Goal: Task Accomplishment & Management: Manage account settings

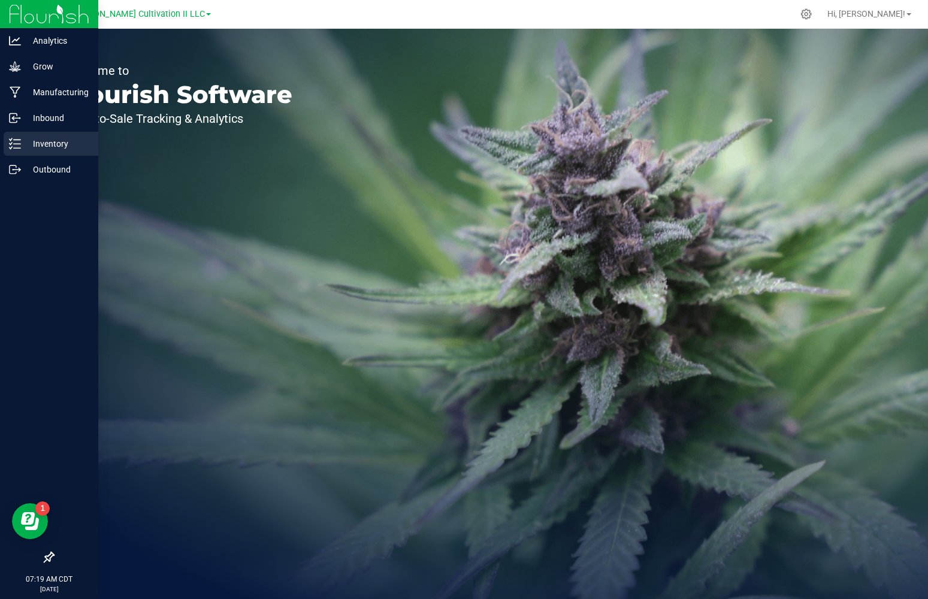
click at [50, 151] on div "Inventory" at bounding box center [51, 144] width 95 height 24
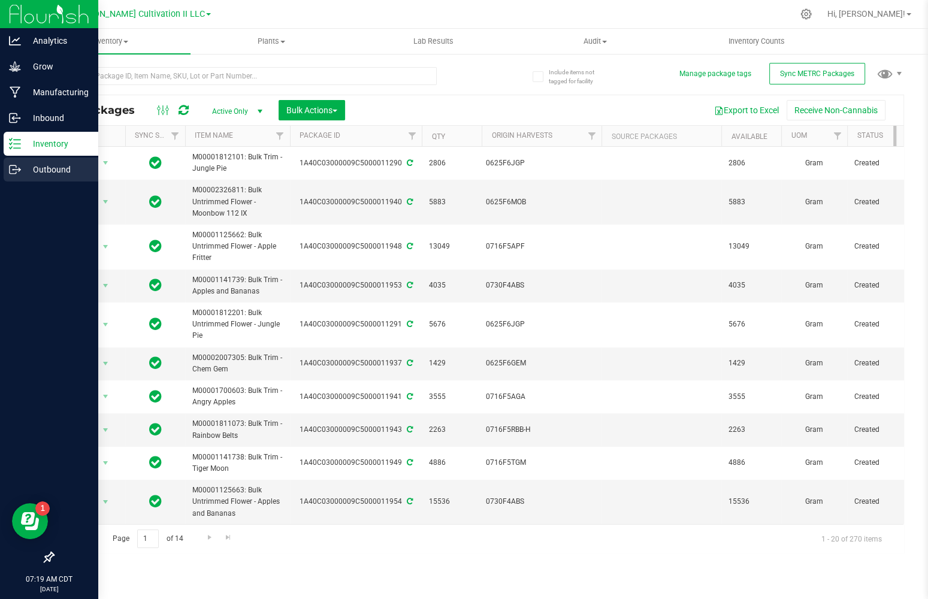
click at [13, 173] on icon at bounding box center [13, 169] width 7 height 8
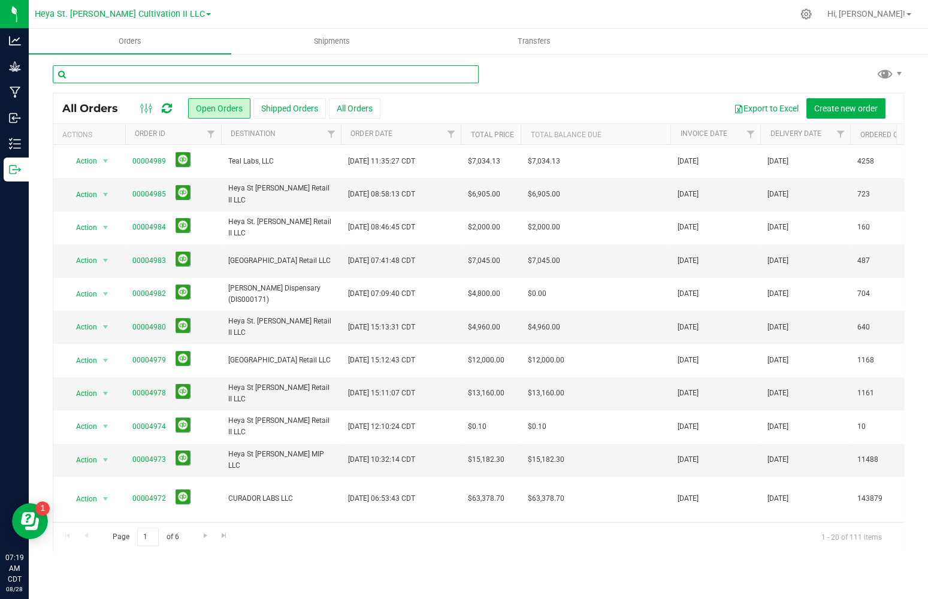
click at [162, 73] on input "text" at bounding box center [266, 74] width 426 height 18
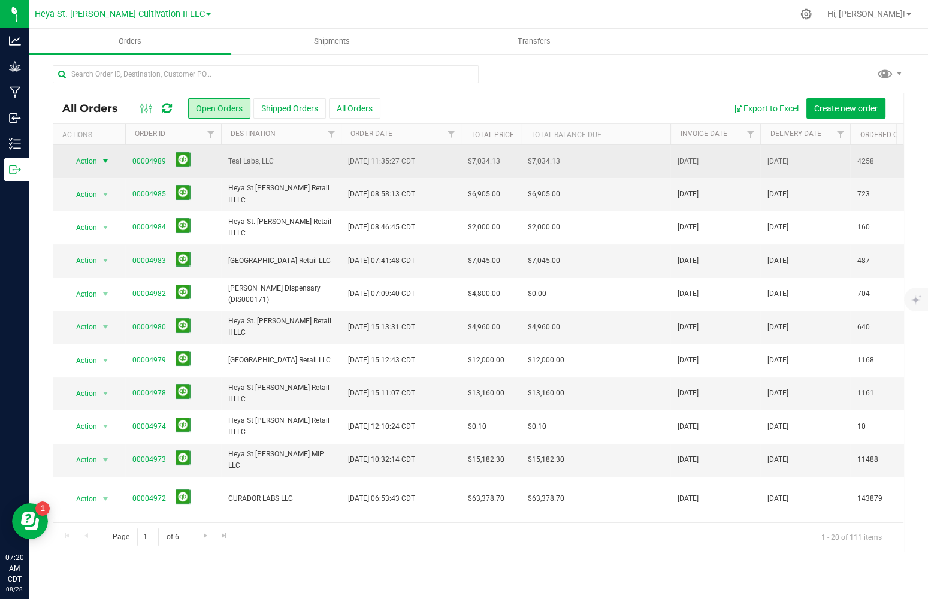
click at [85, 162] on span "Action" at bounding box center [81, 161] width 32 height 17
click at [141, 159] on link "00004989" at bounding box center [149, 161] width 34 height 11
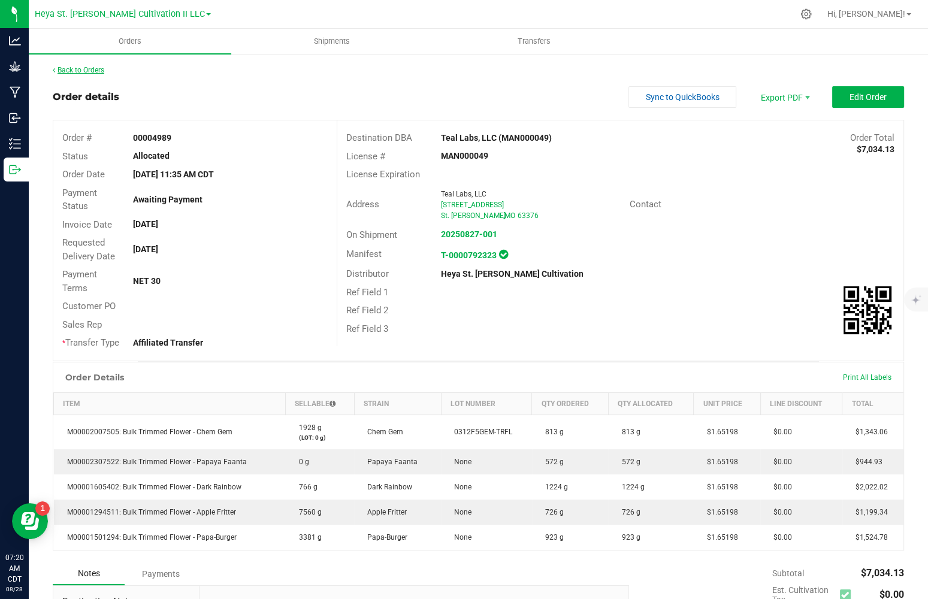
click at [76, 72] on link "Back to Orders" at bounding box center [78, 70] width 51 height 8
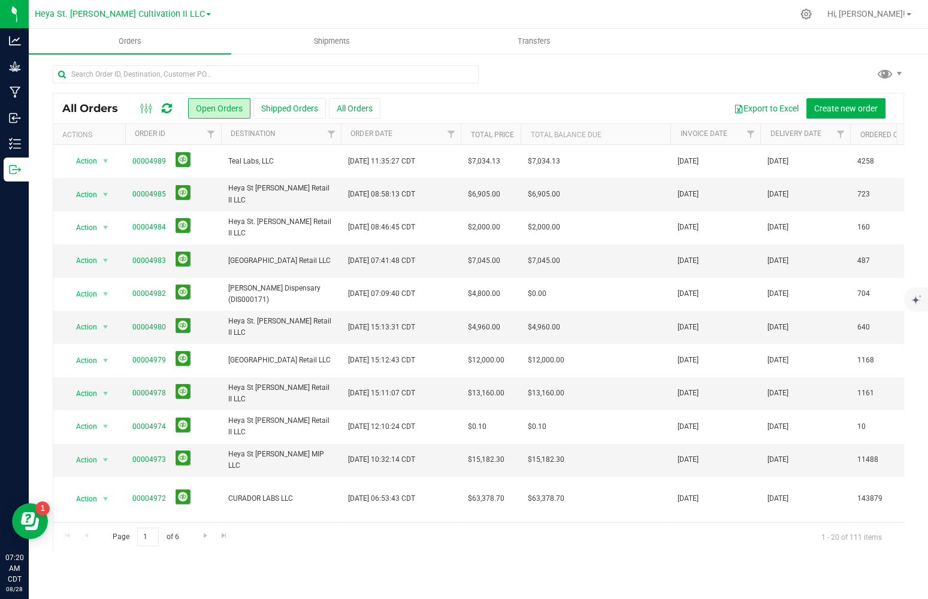
click at [239, 86] on div at bounding box center [266, 79] width 426 height 28
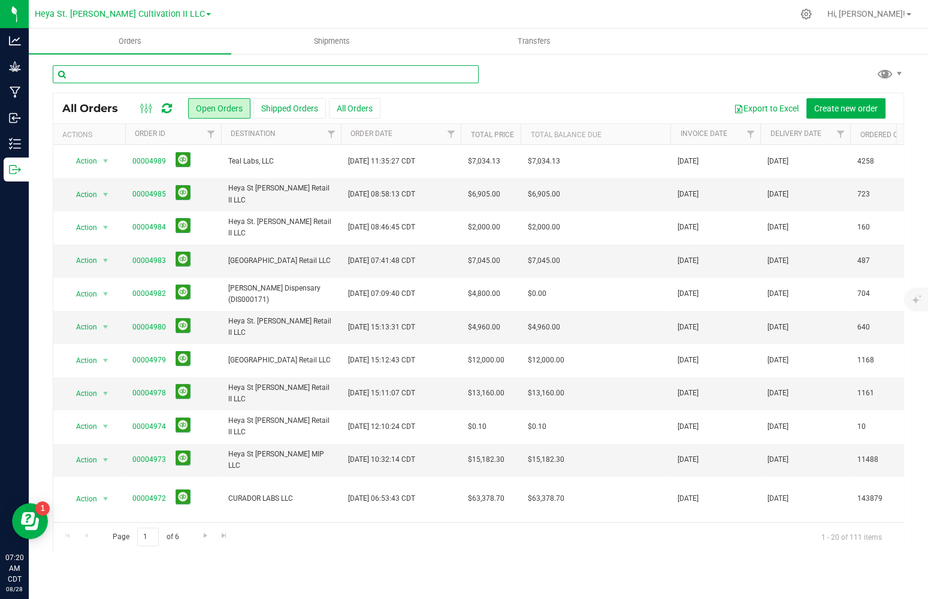
click at [237, 79] on input "text" at bounding box center [266, 74] width 426 height 18
type input "teal"
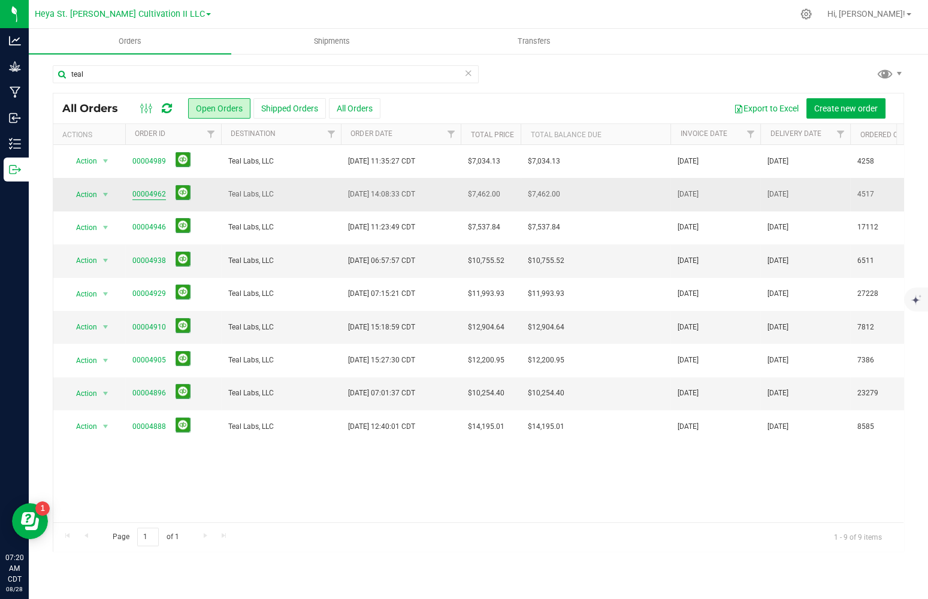
click at [134, 193] on link "00004962" at bounding box center [149, 194] width 34 height 11
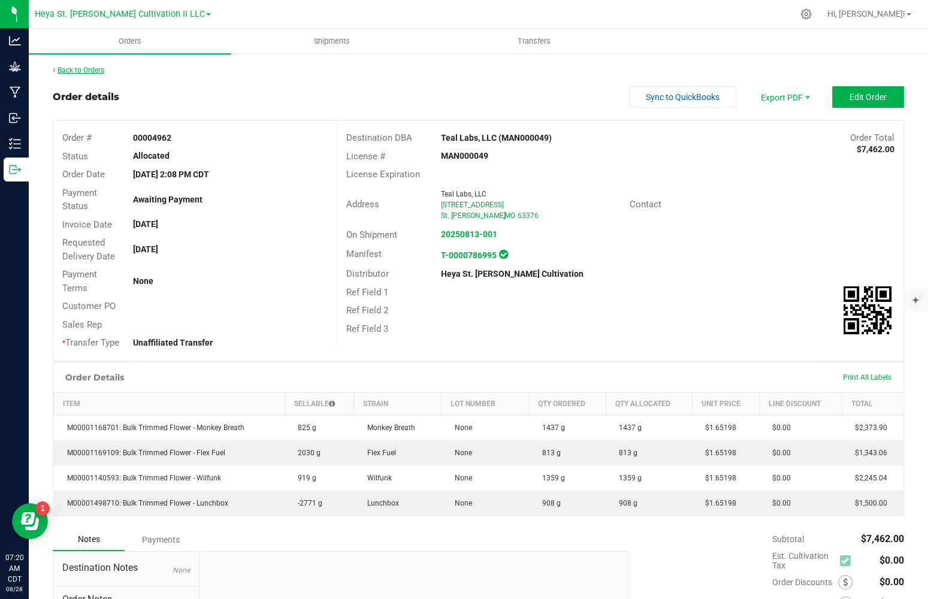
click at [81, 66] on link "Back to Orders" at bounding box center [78, 70] width 51 height 8
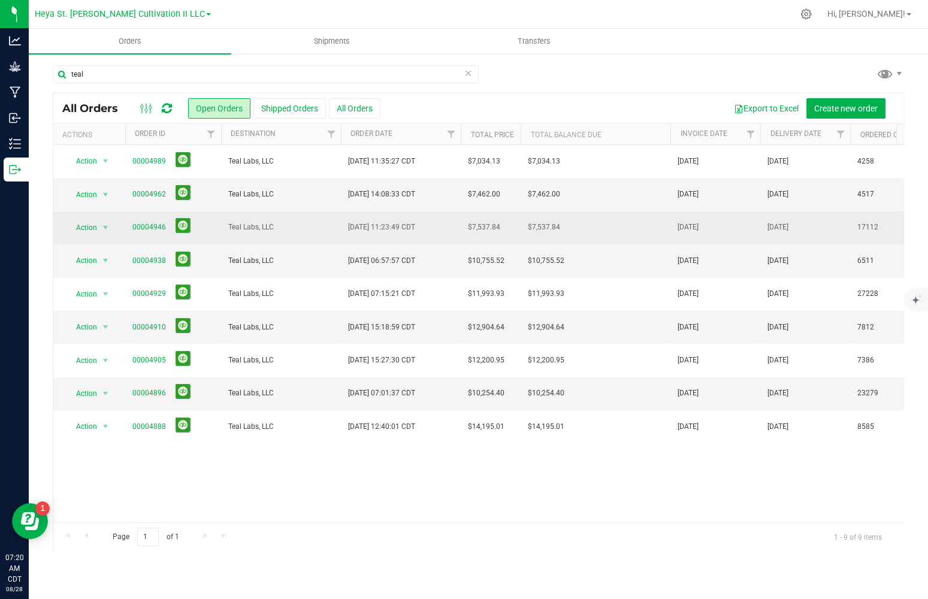
click at [131, 227] on td "00004946" at bounding box center [173, 227] width 96 height 33
click at [149, 228] on link "00004946" at bounding box center [149, 227] width 34 height 11
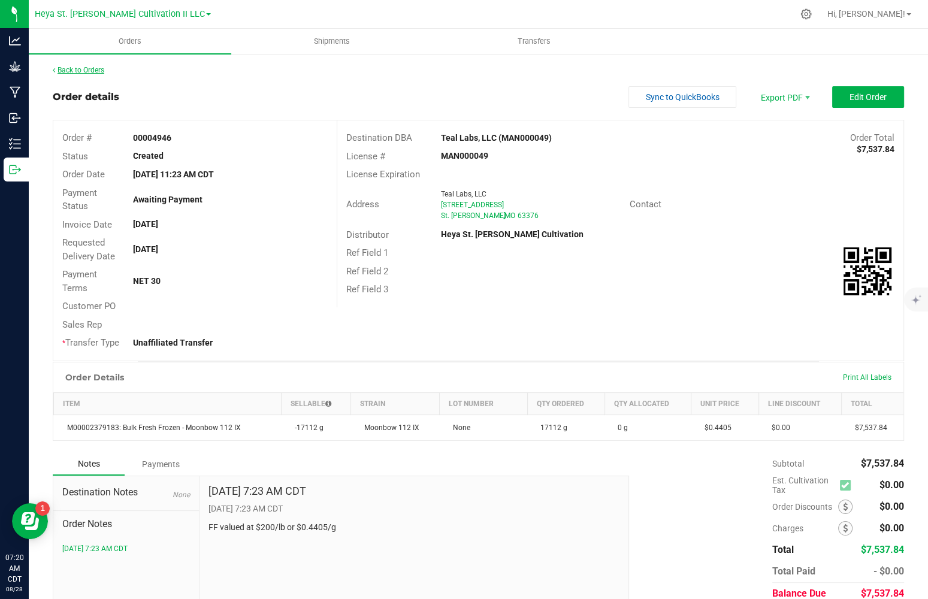
click at [87, 67] on link "Back to Orders" at bounding box center [78, 70] width 51 height 8
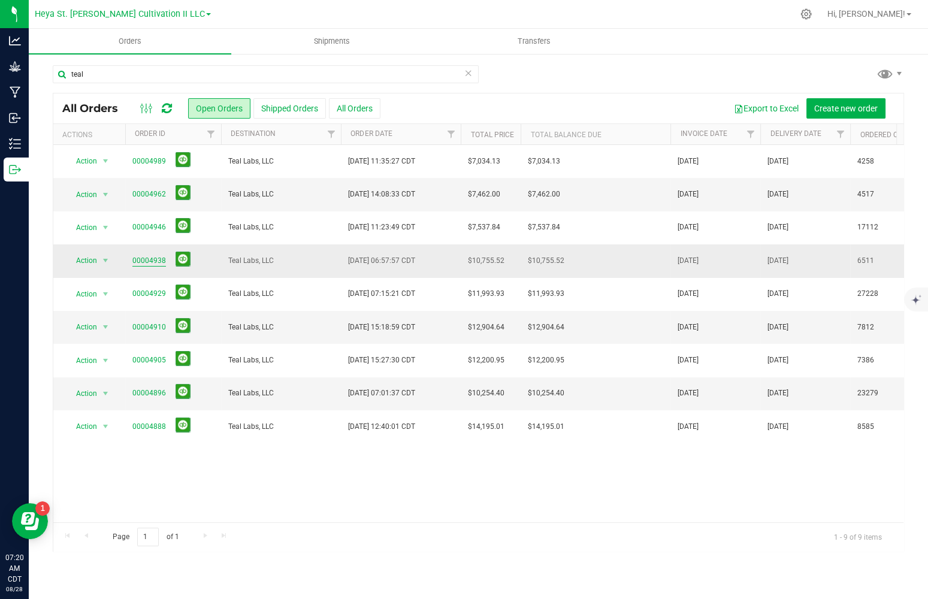
click at [149, 263] on link "00004938" at bounding box center [149, 260] width 34 height 11
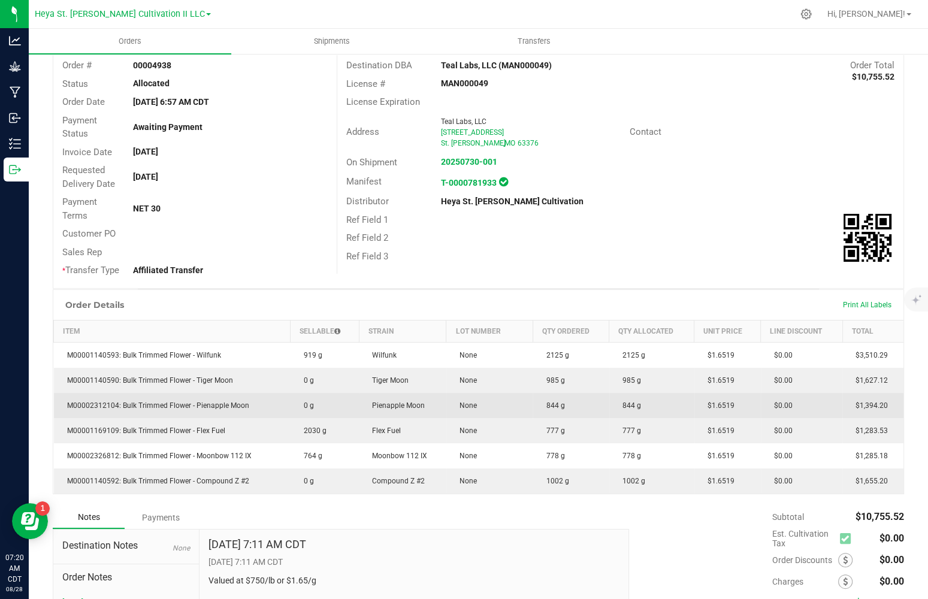
scroll to position [173, 0]
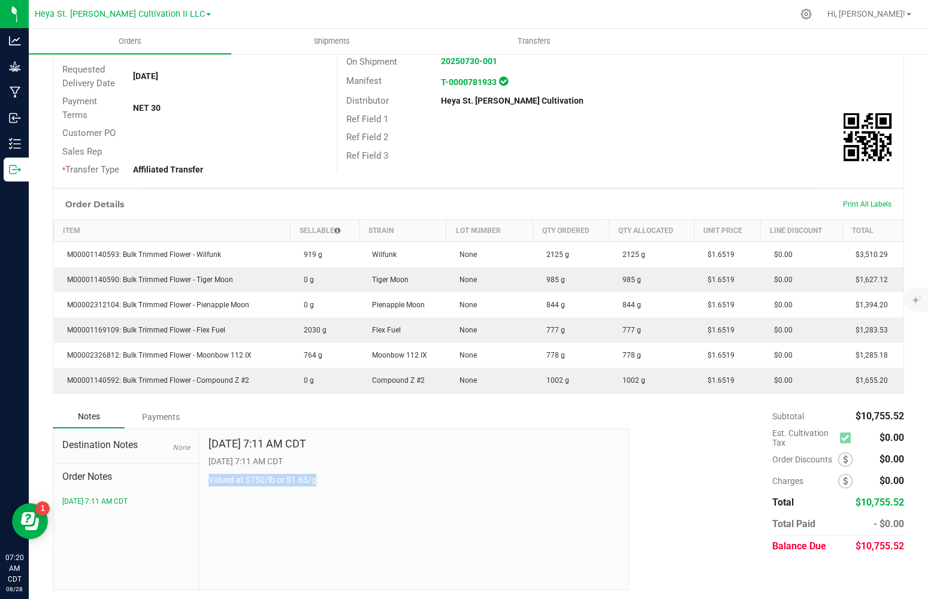
drag, startPoint x: 275, startPoint y: 474, endPoint x: 205, endPoint y: 474, distance: 70.7
click at [205, 474] on div "[DATE] 7:11 AM CDT [DATE] 7:11 AM CDT Valued at $750/lb or $1.65/g" at bounding box center [413, 509] width 429 height 160
copy p "Valued at $750/lb or $1.65/g"
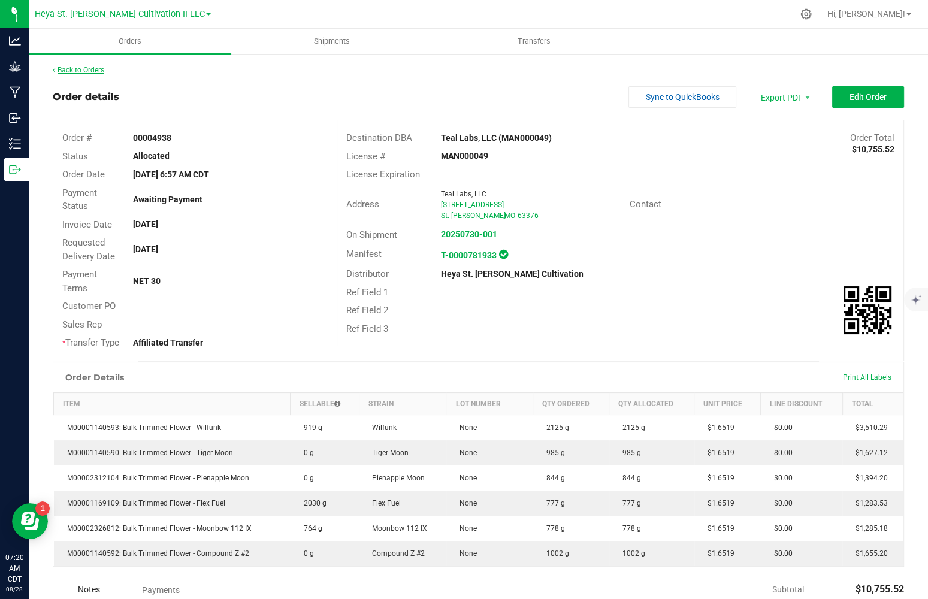
click at [67, 74] on link "Back to Orders" at bounding box center [78, 70] width 51 height 8
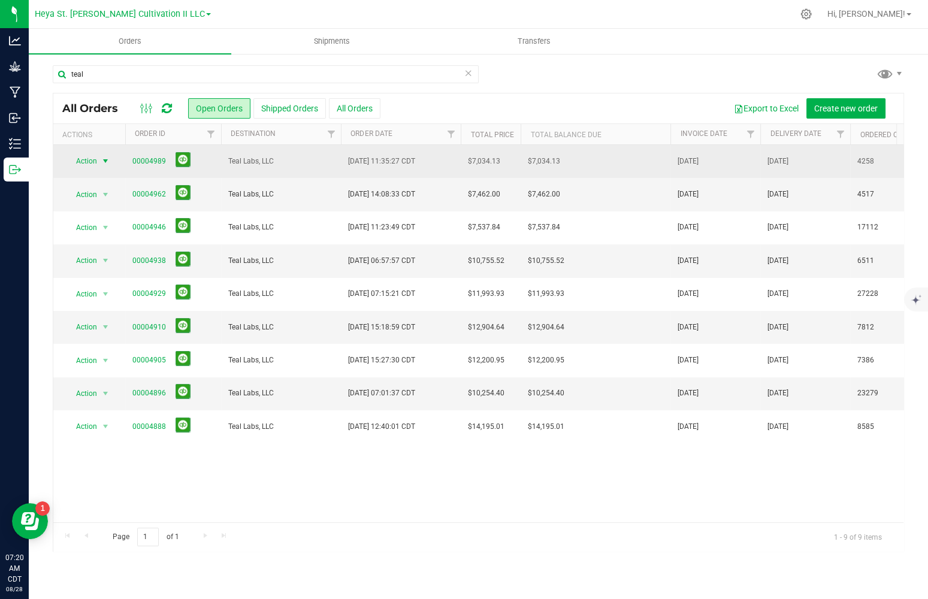
click at [86, 160] on span "Action" at bounding box center [81, 161] width 32 height 17
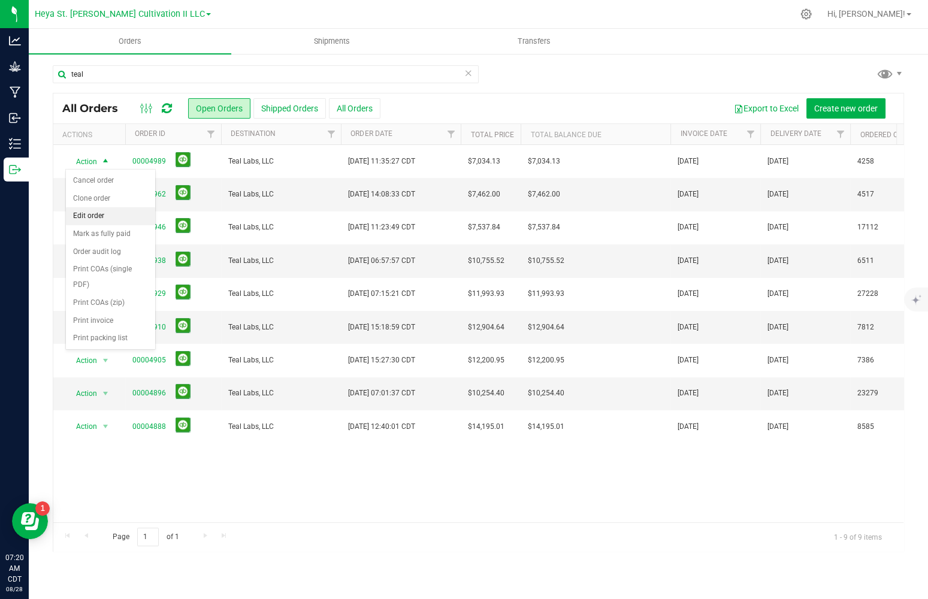
click at [93, 211] on li "Edit order" at bounding box center [110, 216] width 89 height 18
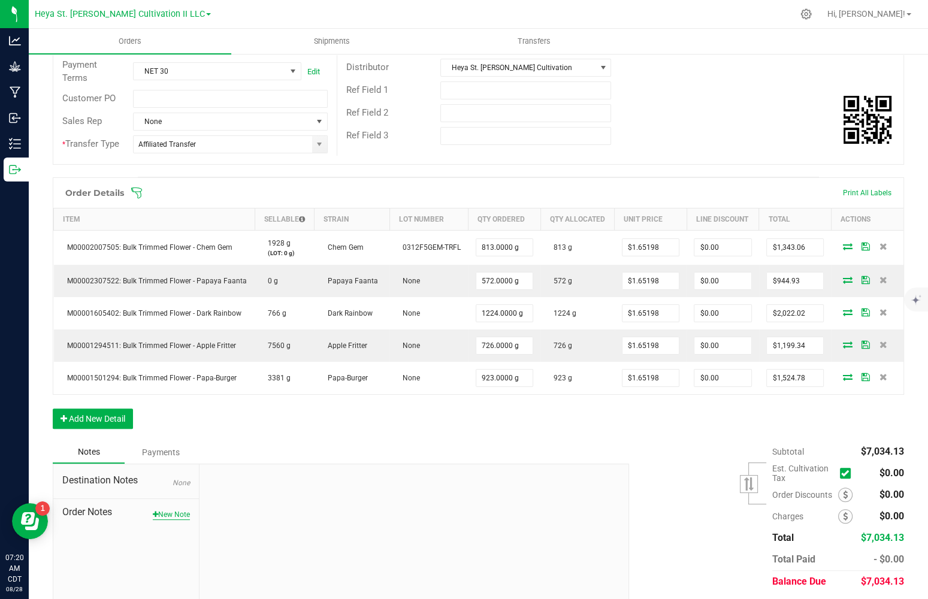
scroll to position [248, 0]
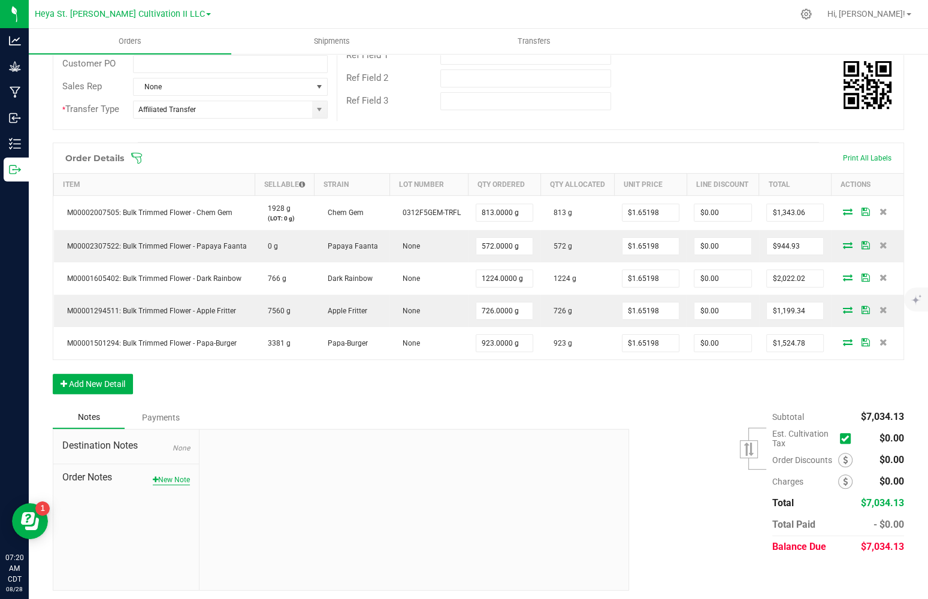
click at [158, 477] on button "New Note" at bounding box center [171, 479] width 37 height 11
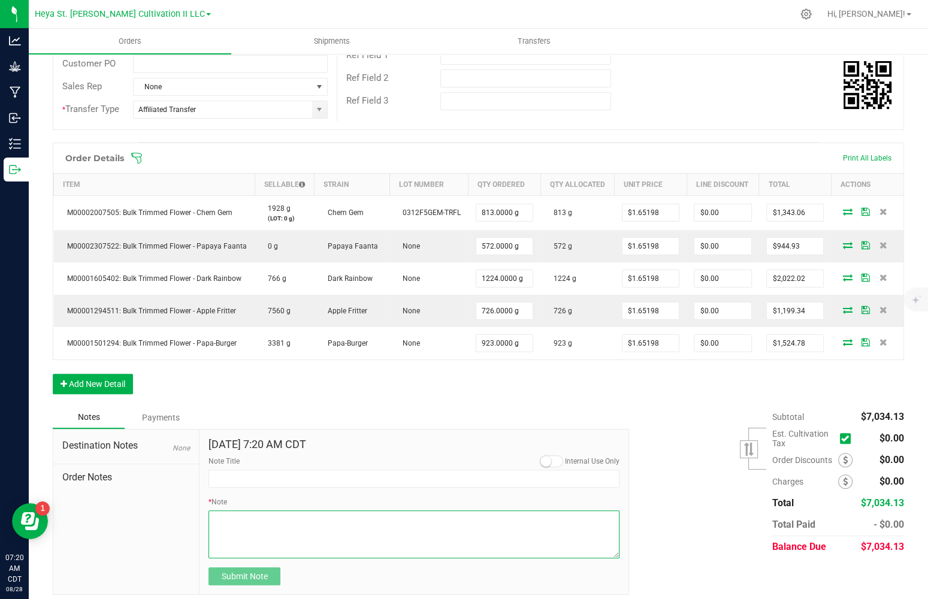
click at [256, 515] on textarea "* Note" at bounding box center [413, 534] width 411 height 48
paste textarea "Valued at $750/lb or $1.65/g"
type textarea "Valued at $750/lb or $1.65/g"
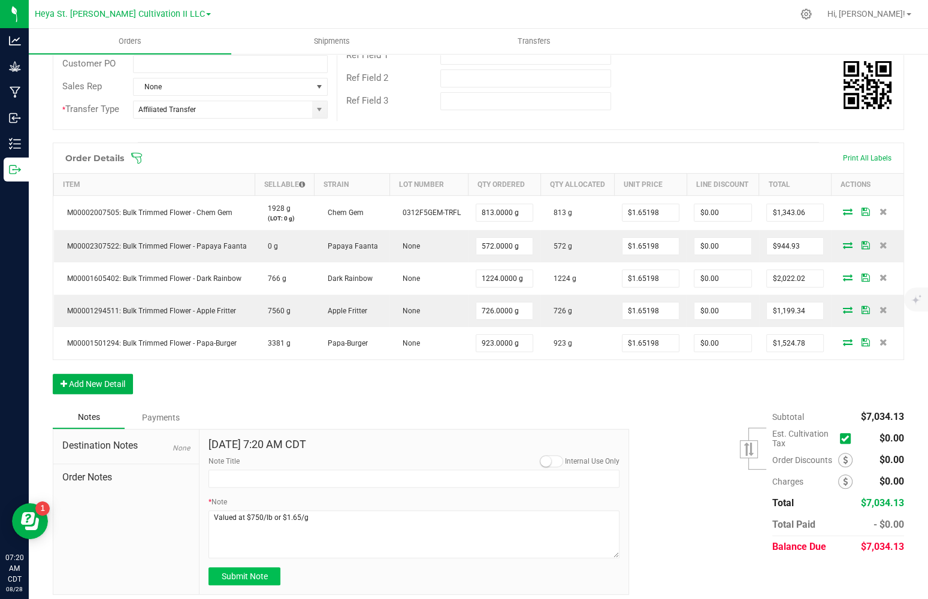
click at [252, 575] on span "Submit Note" at bounding box center [245, 576] width 46 height 10
type input "[DATE] 7:20 AM CDT"
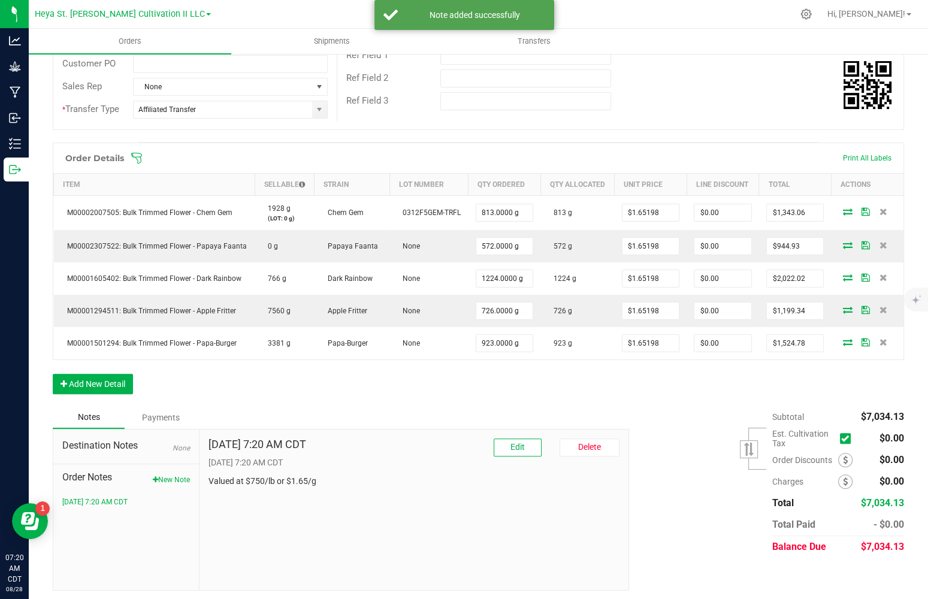
click at [634, 378] on div "Order Details Print All Labels Item Sellable Strain Lot Number Qty Ordered Qty …" at bounding box center [478, 274] width 851 height 263
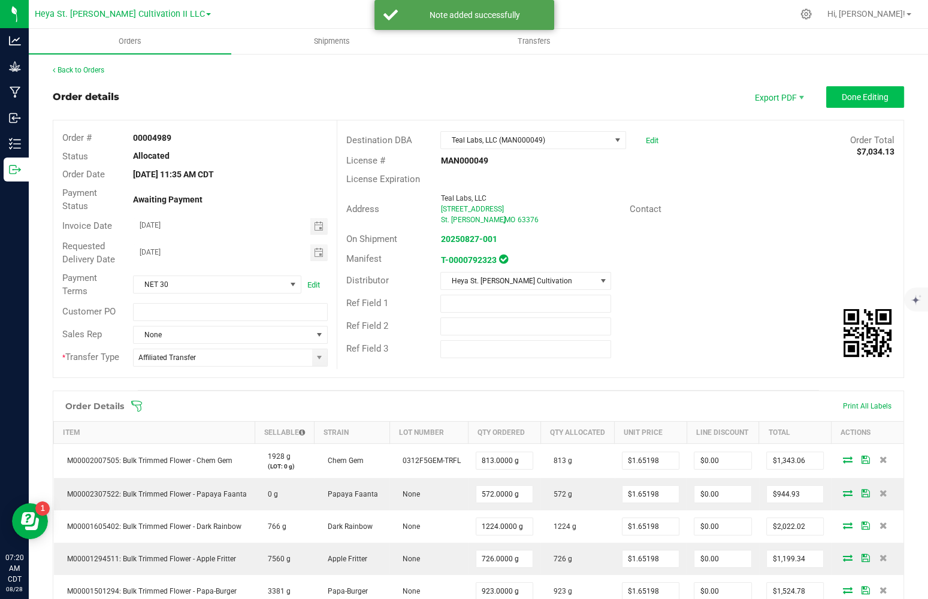
click at [854, 107] on outbound-order-header "Order details Export PDF Done Editing Order # 00004989 Status Allocated Order D…" at bounding box center [478, 238] width 851 height 304
click at [854, 99] on span "Done Editing" at bounding box center [864, 97] width 47 height 10
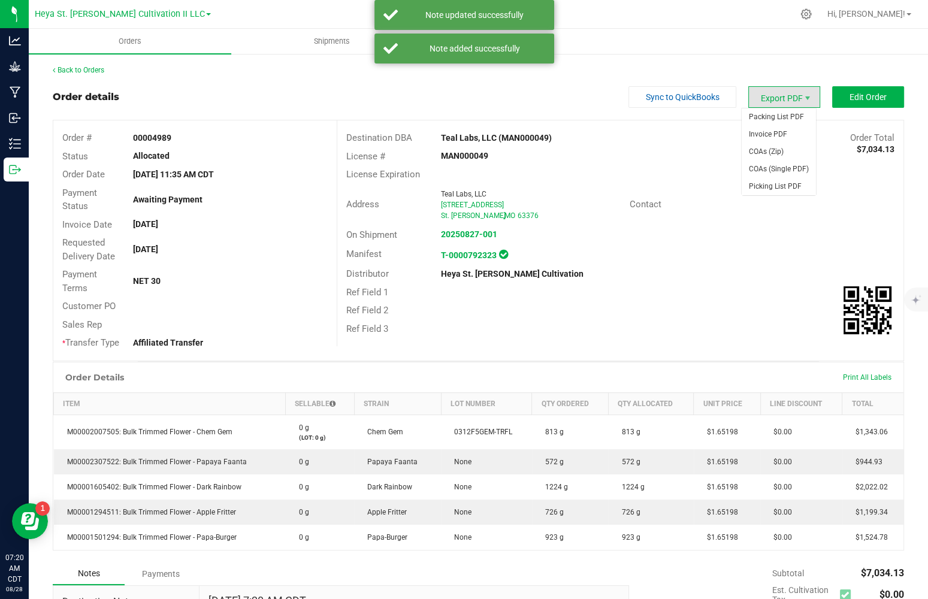
click at [757, 101] on span "Export PDF" at bounding box center [784, 97] width 72 height 22
click at [759, 138] on span "Invoice PDF" at bounding box center [778, 134] width 74 height 17
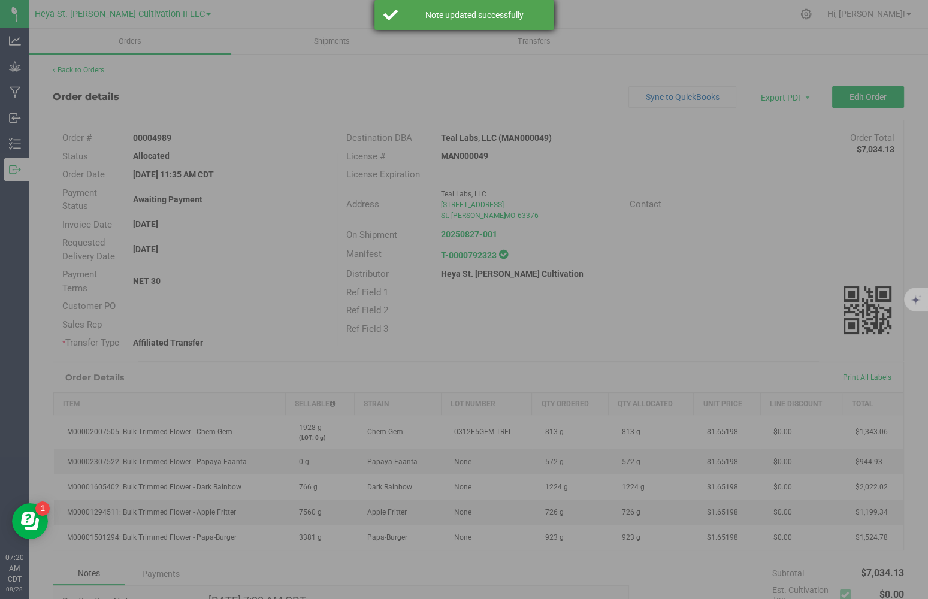
click at [432, 12] on div "Note updated successfully" at bounding box center [474, 15] width 141 height 12
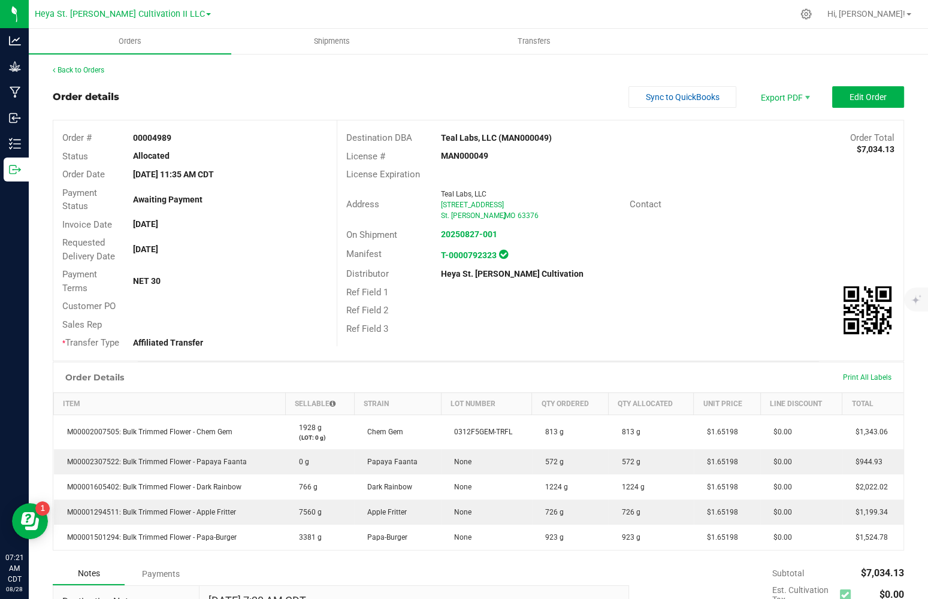
click at [347, 111] on outbound-order-header "Order details Sync to QuickBooks Export PDF Edit Order Order # 00004989 Status …" at bounding box center [478, 223] width 851 height 275
click at [772, 96] on span "Export PDF" at bounding box center [784, 97] width 72 height 22
click at [768, 129] on span "Invoice PDF" at bounding box center [778, 134] width 74 height 17
